Goal: Transaction & Acquisition: Book appointment/travel/reservation

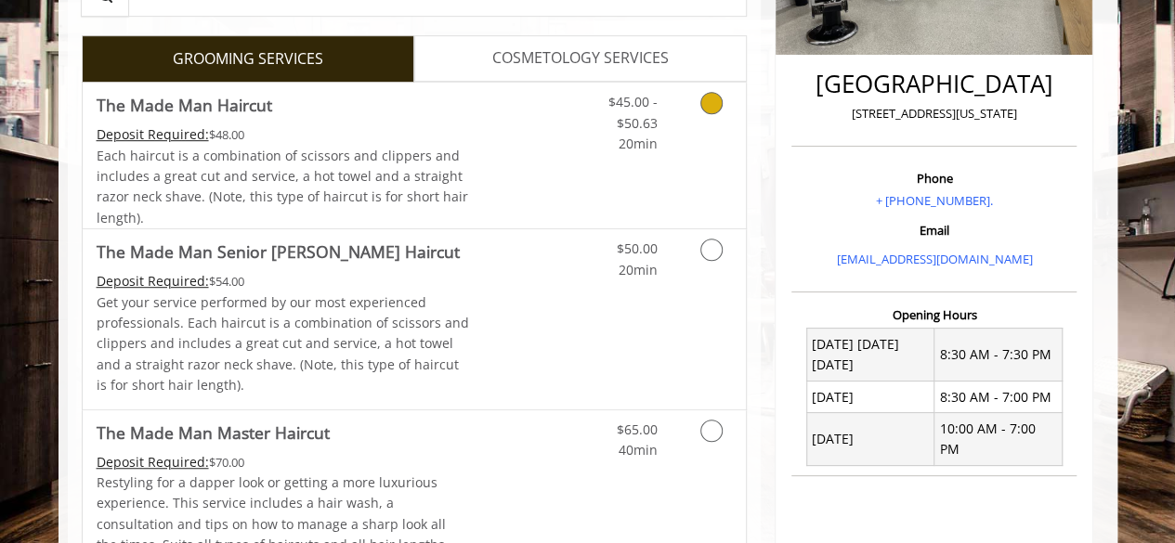
scroll to position [464, 0]
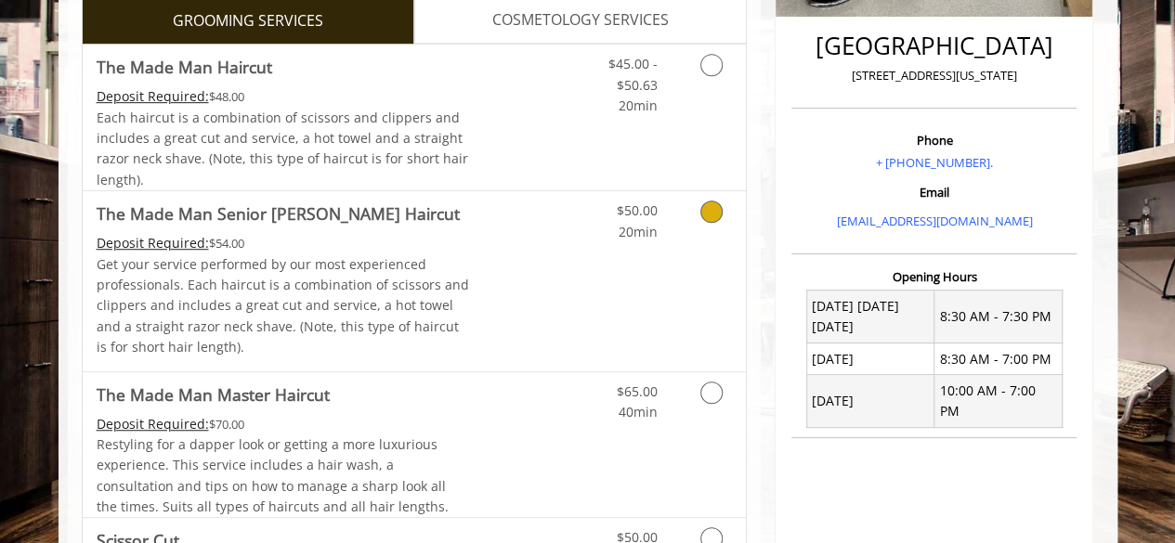
click at [704, 212] on icon "Grooming services" at bounding box center [711, 212] width 22 height 22
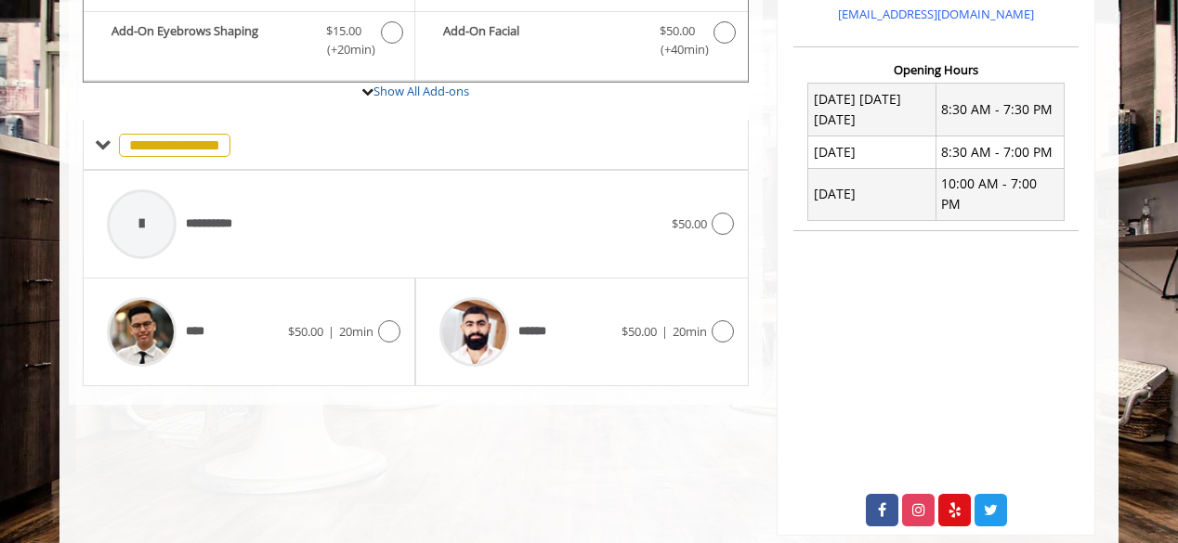
scroll to position [672, 0]
click at [386, 327] on icon at bounding box center [389, 330] width 22 height 22
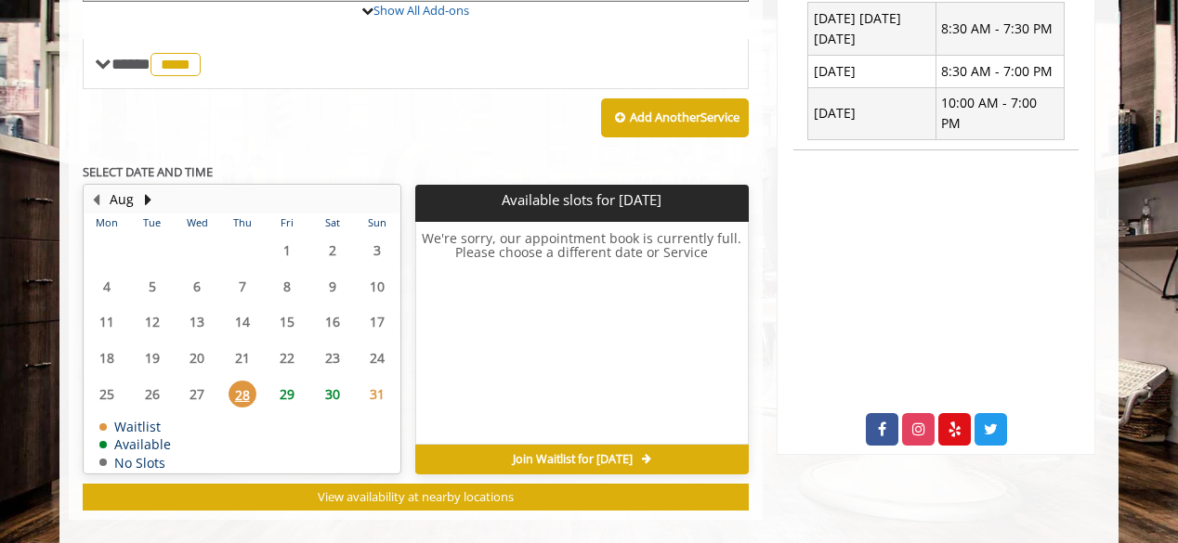
scroll to position [770, 0]
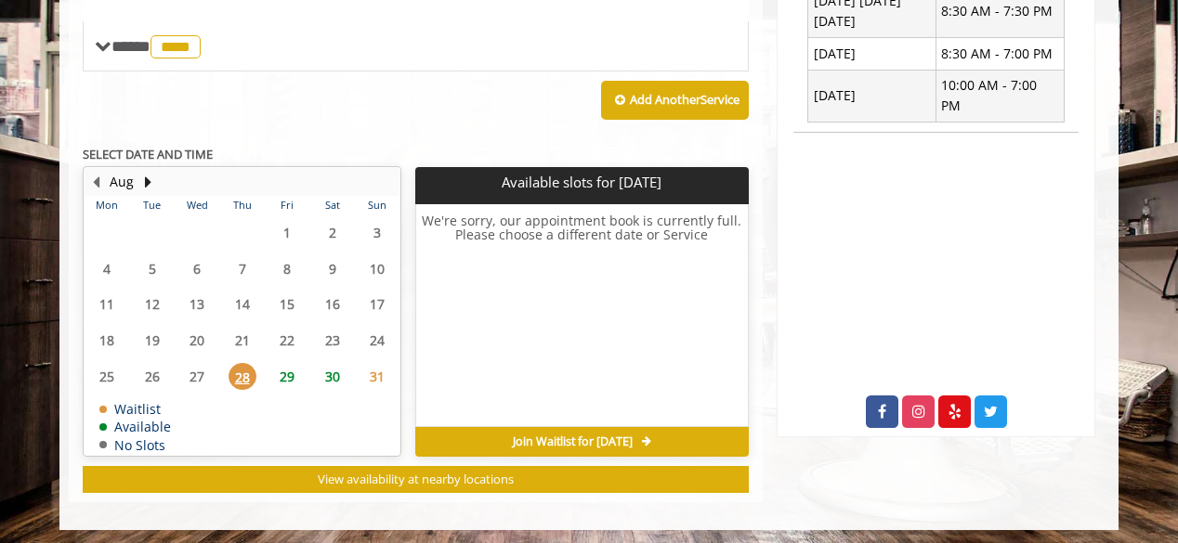
click at [288, 365] on span "29" at bounding box center [287, 376] width 28 height 27
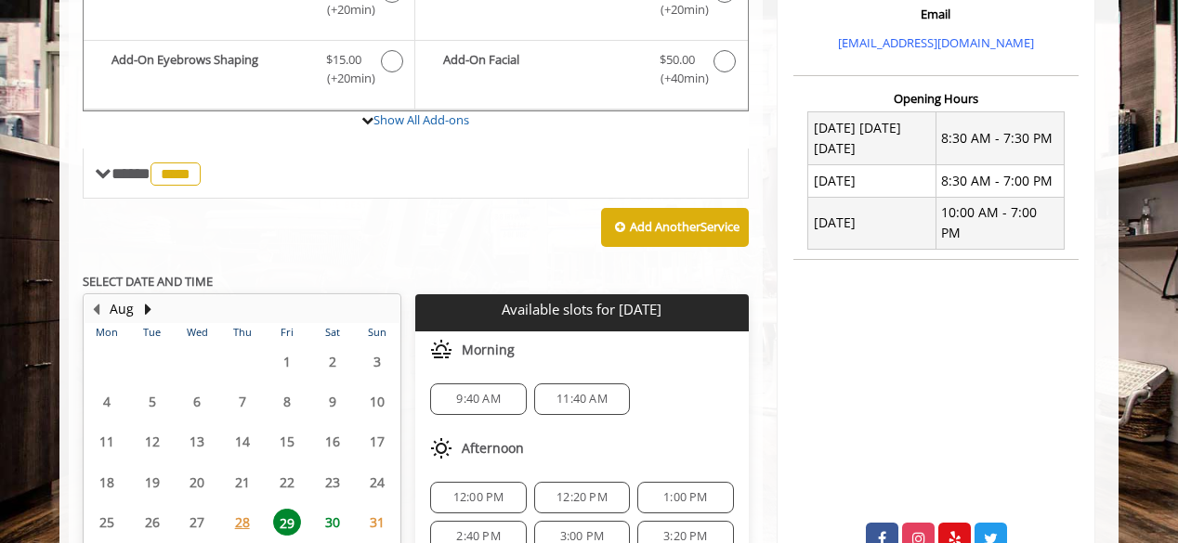
scroll to position [426, 0]
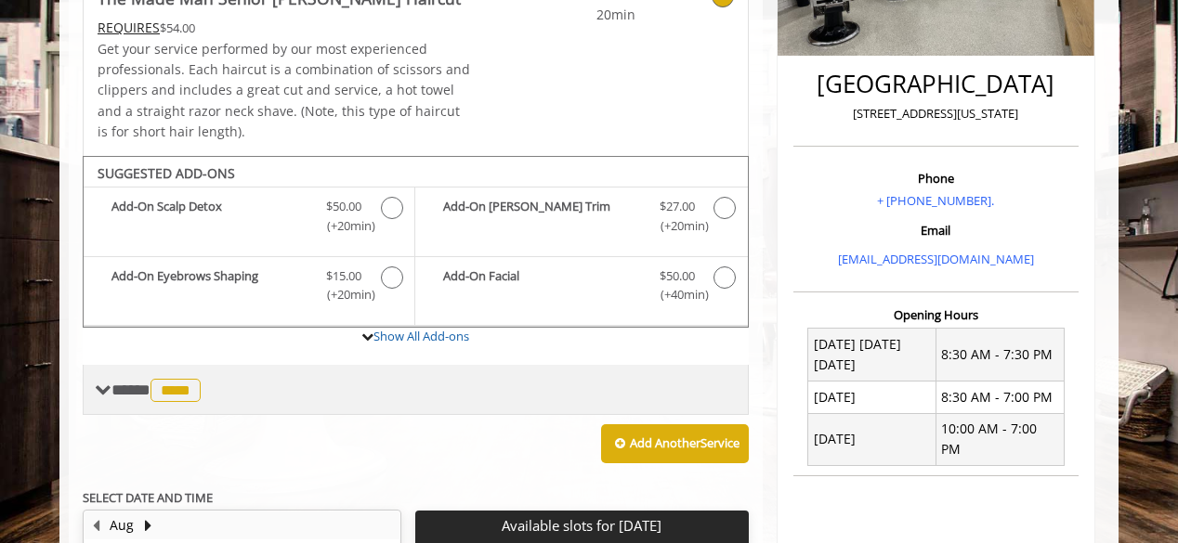
click at [111, 390] on span "**** **** ********" at bounding box center [158, 390] width 94 height 17
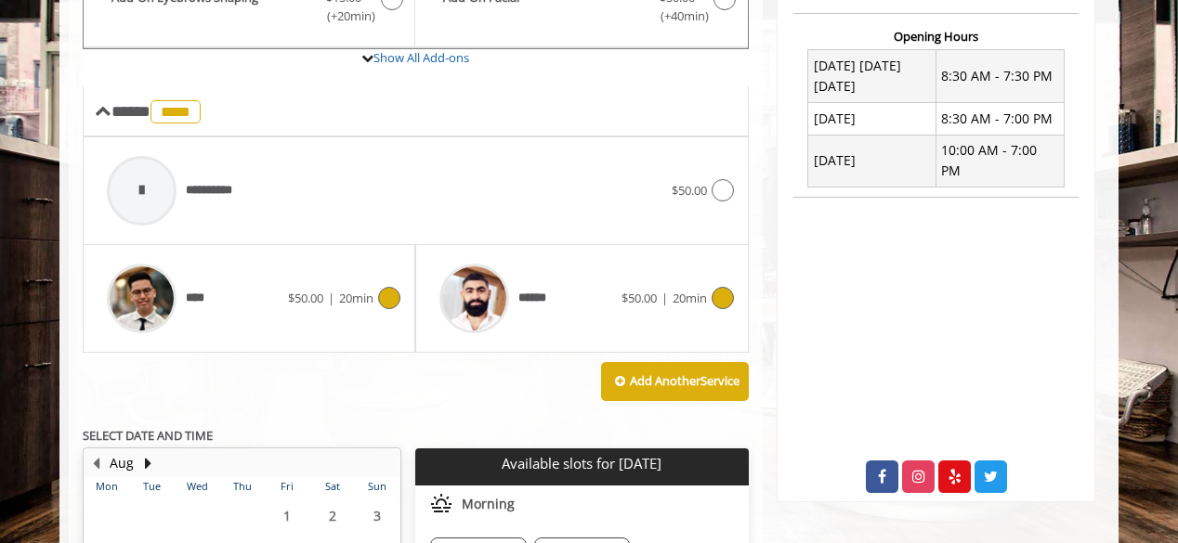
click at [533, 260] on span "******" at bounding box center [493, 298] width 127 height 88
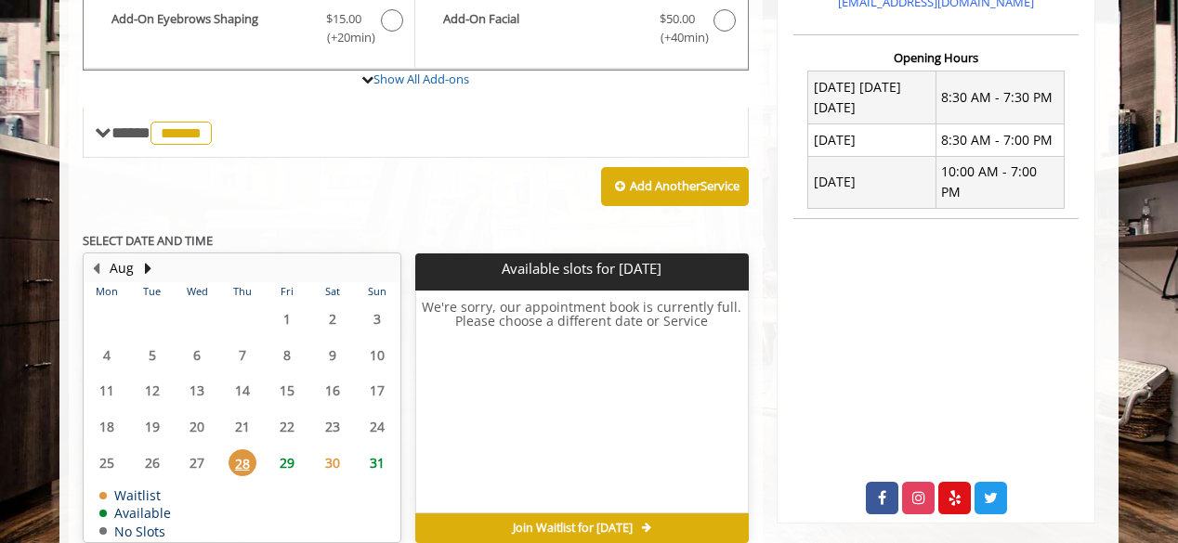
scroll to position [766, 0]
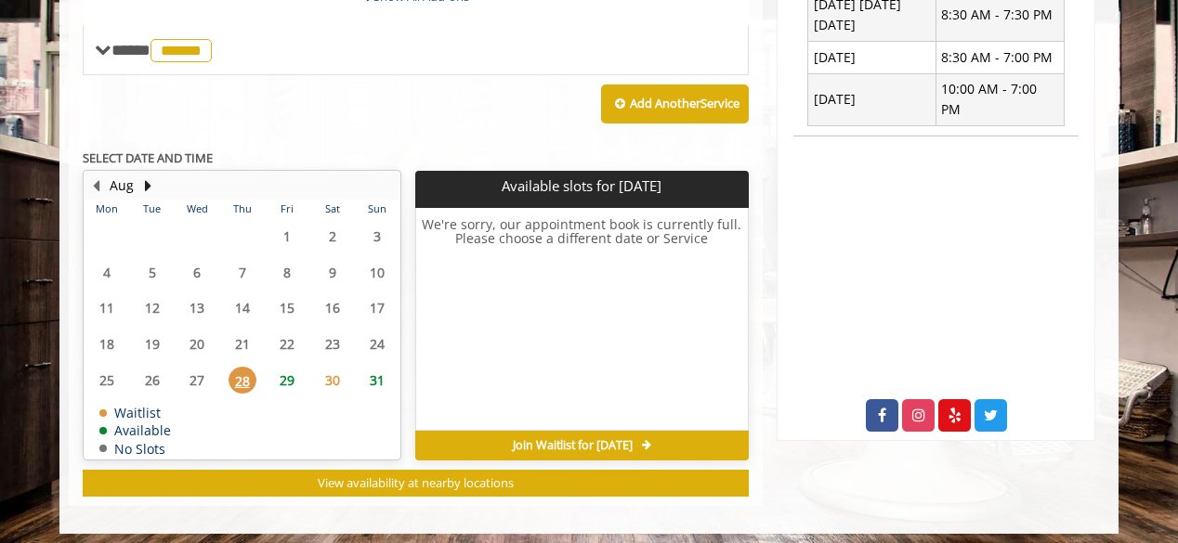
click at [290, 368] on span "29" at bounding box center [287, 380] width 28 height 27
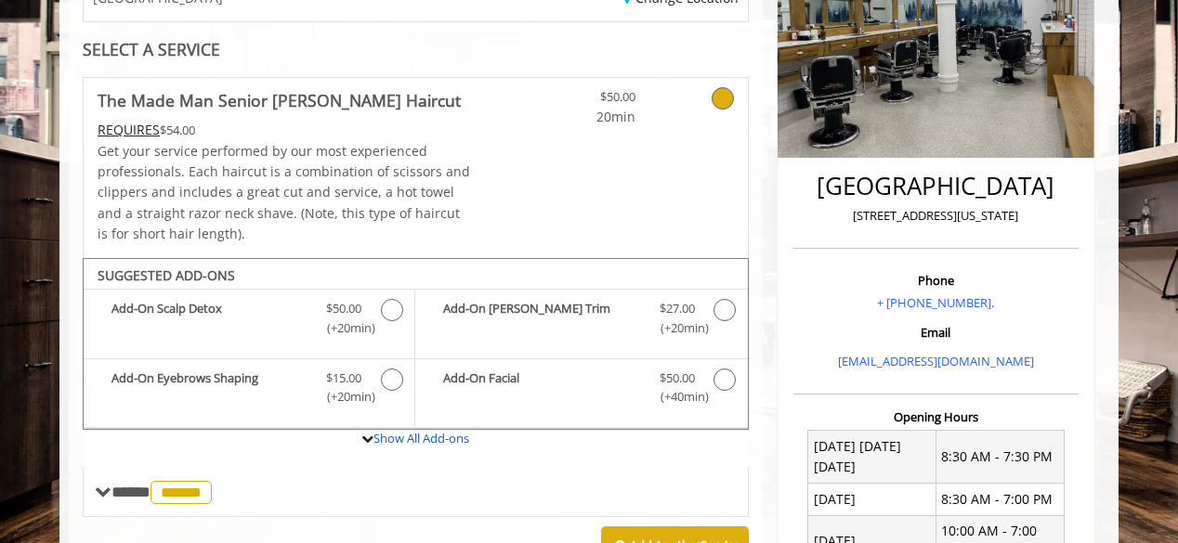
scroll to position [306, 0]
